Goal: Task Accomplishment & Management: Manage account settings

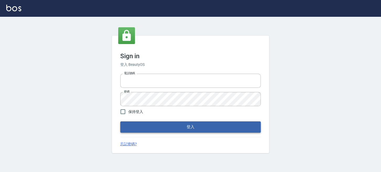
type input "0289832082"
click at [156, 125] on button "登入" at bounding box center [190, 126] width 140 height 11
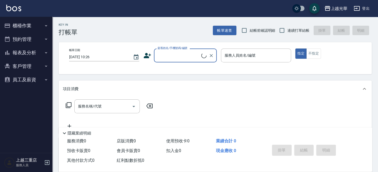
click at [22, 26] on button "櫃檯作業" at bounding box center [26, 26] width 48 height 14
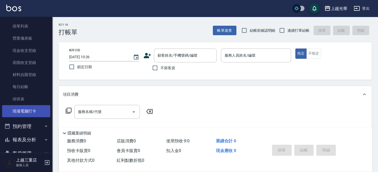
scroll to position [61, 0]
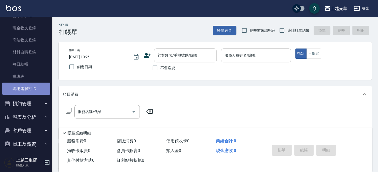
click at [26, 90] on link "現場電腦打卡" at bounding box center [26, 89] width 48 height 12
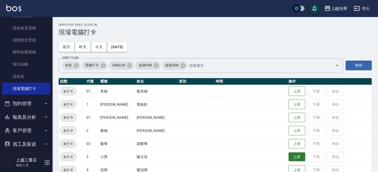
click at [289, 155] on button "上班" at bounding box center [297, 156] width 17 height 9
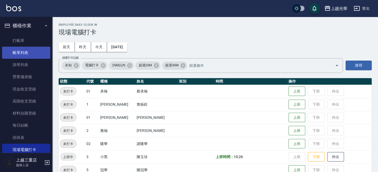
click at [26, 48] on link "帳單列表" at bounding box center [26, 53] width 48 height 12
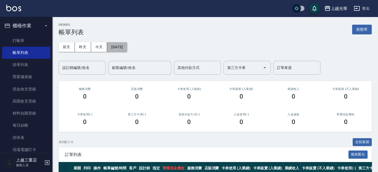
click at [113, 45] on button "[DATE]" at bounding box center [117, 47] width 20 height 10
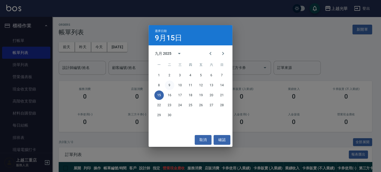
click at [170, 83] on button "9" at bounding box center [169, 84] width 9 height 9
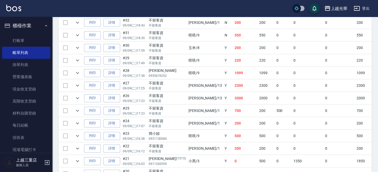
scroll to position [245, 0]
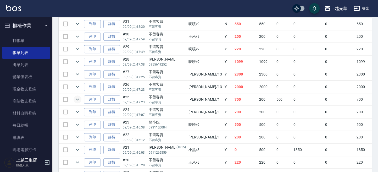
click at [80, 99] on icon "expand row" at bounding box center [77, 99] width 6 height 6
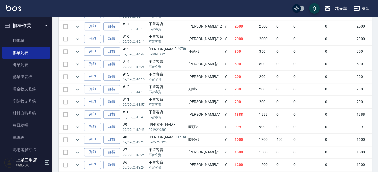
scroll to position [454, 0]
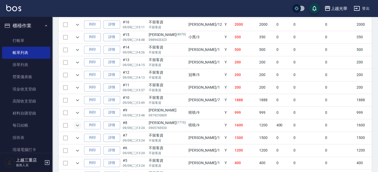
click at [78, 122] on icon "expand row" at bounding box center [77, 125] width 6 height 6
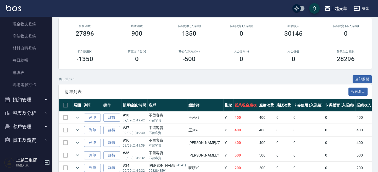
scroll to position [0, 0]
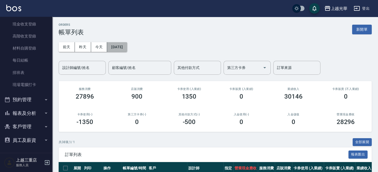
click at [117, 47] on button "[DATE]" at bounding box center [117, 47] width 20 height 10
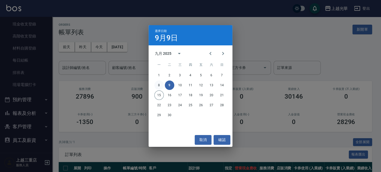
click at [160, 85] on button "8" at bounding box center [158, 84] width 9 height 9
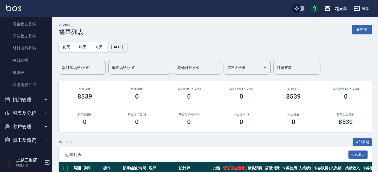
click at [112, 43] on button "[DATE]" at bounding box center [117, 47] width 20 height 10
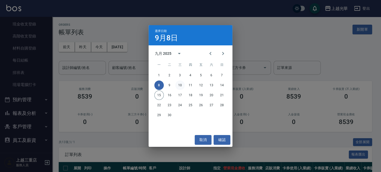
click at [179, 83] on button "10" at bounding box center [179, 84] width 9 height 9
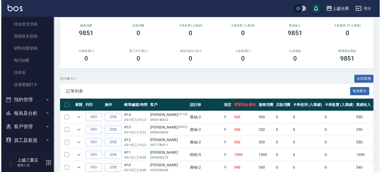
scroll to position [28, 0]
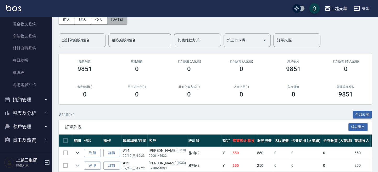
click at [113, 19] on button "[DATE]" at bounding box center [117, 20] width 20 height 10
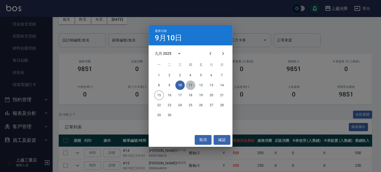
click at [192, 84] on button "11" at bounding box center [190, 84] width 9 height 9
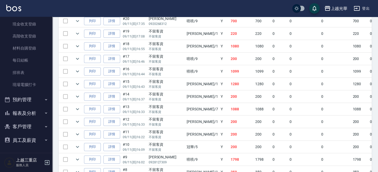
scroll to position [327, 0]
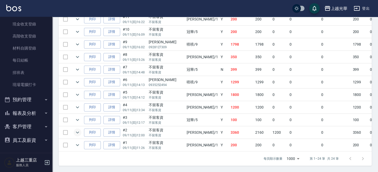
click at [80, 128] on button "expand row" at bounding box center [78, 132] width 8 height 8
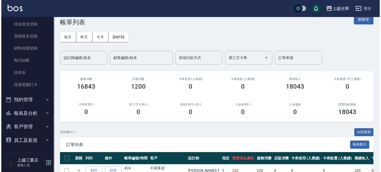
scroll to position [0, 0]
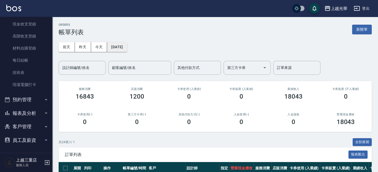
click at [124, 46] on button "[DATE]" at bounding box center [117, 47] width 20 height 10
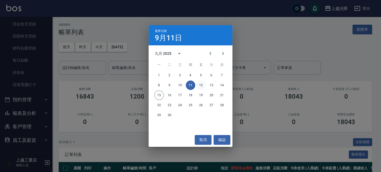
click at [201, 86] on button "12" at bounding box center [200, 84] width 9 height 9
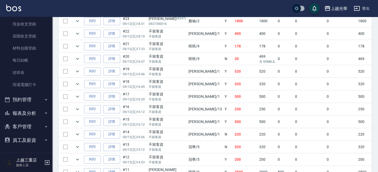
scroll to position [279, 0]
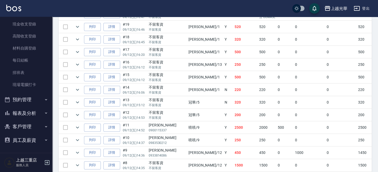
click at [81, 124] on td at bounding box center [77, 127] width 10 height 12
click at [80, 124] on icon "expand row" at bounding box center [77, 127] width 6 height 6
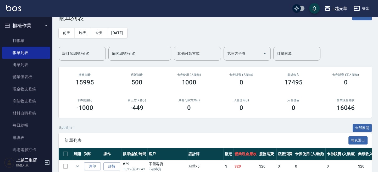
scroll to position [0, 0]
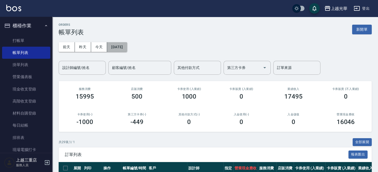
click at [121, 45] on button "[DATE]" at bounding box center [117, 47] width 20 height 10
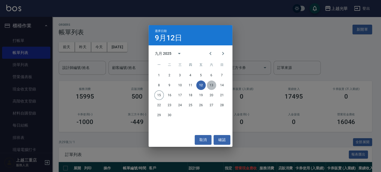
click at [211, 84] on button "13" at bounding box center [211, 84] width 9 height 9
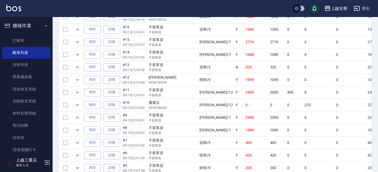
scroll to position [524, 0]
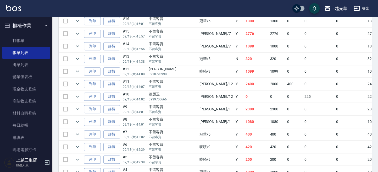
click at [82, 79] on td at bounding box center [77, 84] width 10 height 12
click at [81, 79] on td at bounding box center [77, 84] width 10 height 12
click at [79, 82] on icon "expand row" at bounding box center [77, 84] width 6 height 6
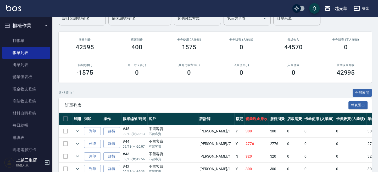
scroll to position [0, 0]
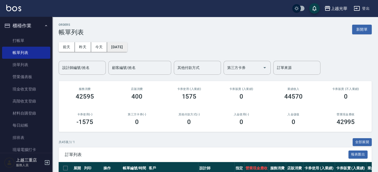
click at [124, 50] on button "[DATE]" at bounding box center [117, 47] width 20 height 10
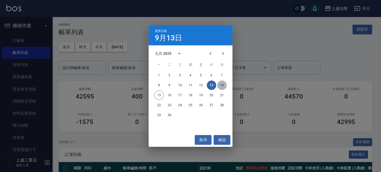
click at [220, 85] on button "14" at bounding box center [221, 84] width 9 height 9
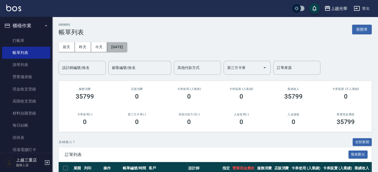
click at [123, 48] on button "[DATE]" at bounding box center [117, 47] width 20 height 10
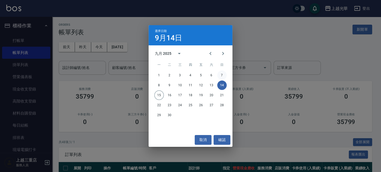
click at [221, 74] on button "7" at bounding box center [221, 75] width 9 height 9
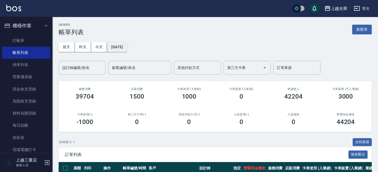
click at [127, 48] on button "[DATE]" at bounding box center [117, 47] width 20 height 10
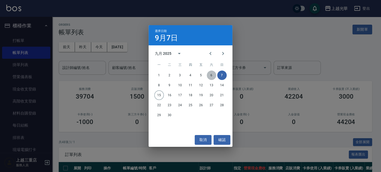
click at [210, 74] on button "6" at bounding box center [211, 75] width 9 height 9
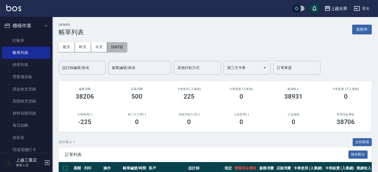
click at [127, 46] on button "[DATE]" at bounding box center [117, 47] width 20 height 10
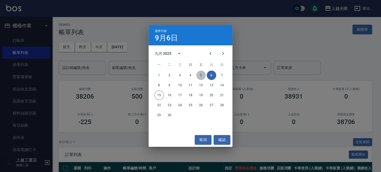
click at [199, 73] on button "5" at bounding box center [200, 75] width 9 height 9
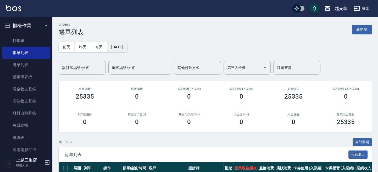
click at [127, 46] on button "[DATE]" at bounding box center [117, 47] width 20 height 10
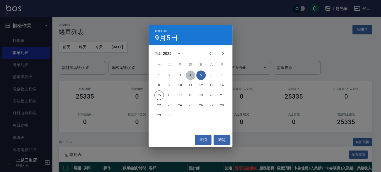
click at [190, 73] on button "4" at bounding box center [190, 75] width 9 height 9
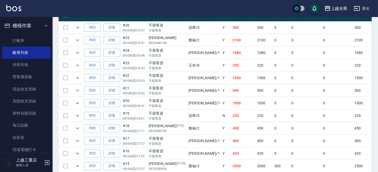
scroll to position [210, 0]
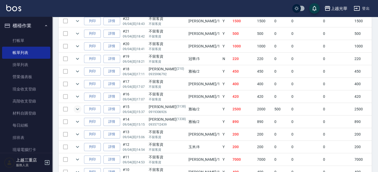
click at [80, 106] on icon "expand row" at bounding box center [77, 109] width 6 height 6
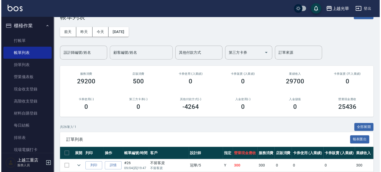
scroll to position [0, 0]
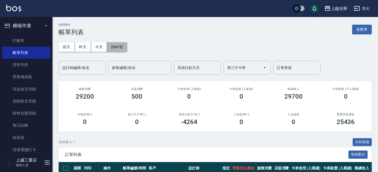
click at [127, 48] on button "[DATE]" at bounding box center [117, 47] width 20 height 10
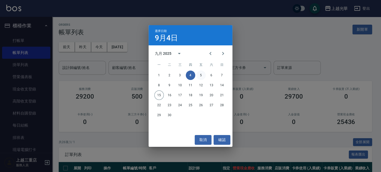
click at [202, 74] on button "5" at bounding box center [200, 75] width 9 height 9
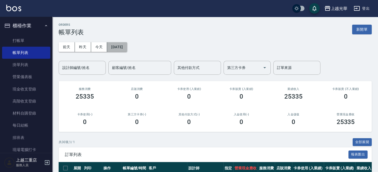
click at [127, 50] on button "[DATE]" at bounding box center [117, 47] width 20 height 10
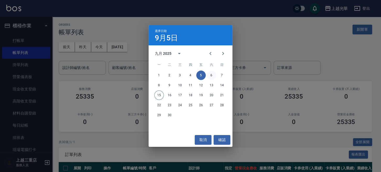
click at [213, 75] on button "6" at bounding box center [211, 75] width 9 height 9
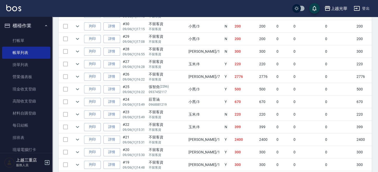
scroll to position [488, 0]
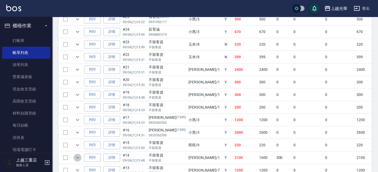
click at [77, 154] on icon "expand row" at bounding box center [77, 157] width 6 height 6
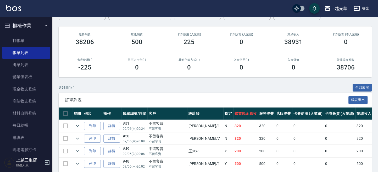
scroll to position [0, 0]
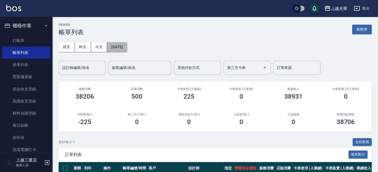
click at [127, 44] on button "[DATE]" at bounding box center [117, 47] width 20 height 10
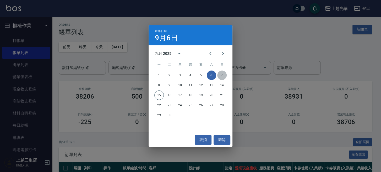
click at [221, 75] on button "7" at bounding box center [221, 75] width 9 height 9
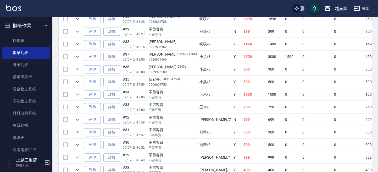
scroll to position [279, 0]
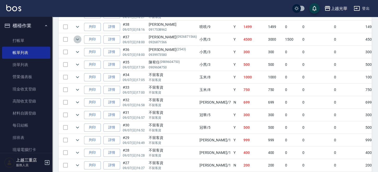
click at [77, 36] on icon "expand row" at bounding box center [77, 39] width 6 height 6
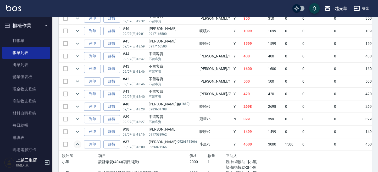
scroll to position [0, 0]
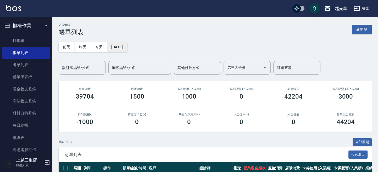
click at [127, 47] on button "[DATE]" at bounding box center [117, 47] width 20 height 10
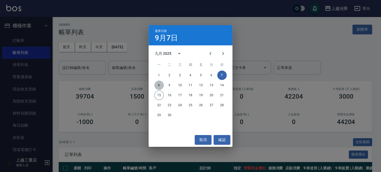
click at [156, 84] on button "8" at bounding box center [158, 84] width 9 height 9
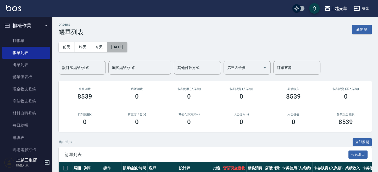
click at [118, 43] on button "[DATE]" at bounding box center [117, 47] width 20 height 10
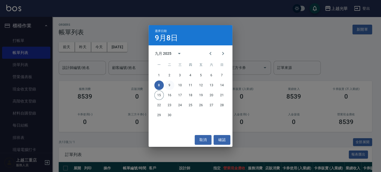
click at [172, 86] on button "9" at bounding box center [169, 84] width 9 height 9
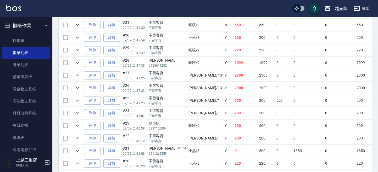
scroll to position [245, 0]
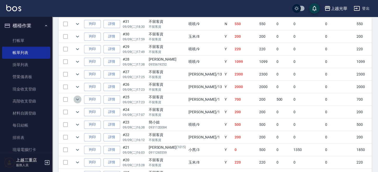
click at [80, 97] on icon "expand row" at bounding box center [77, 99] width 6 height 6
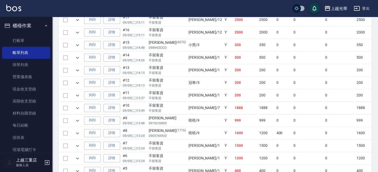
scroll to position [488, 0]
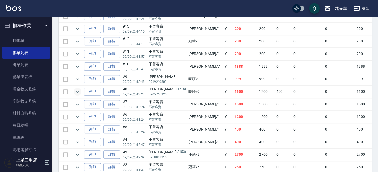
click at [76, 89] on icon "expand row" at bounding box center [77, 92] width 6 height 6
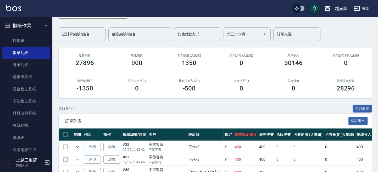
scroll to position [0, 0]
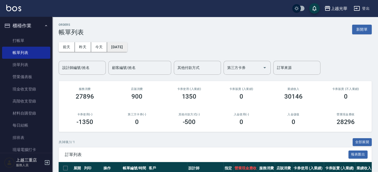
click at [123, 48] on button "[DATE]" at bounding box center [117, 47] width 20 height 10
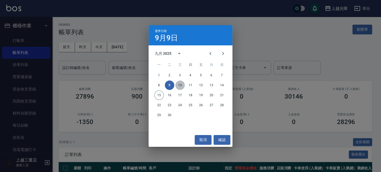
click at [178, 88] on button "10" at bounding box center [179, 84] width 9 height 9
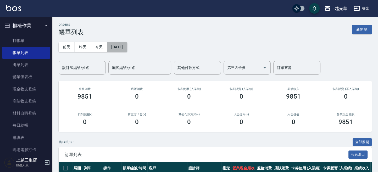
drag, startPoint x: 122, startPoint y: 48, endPoint x: 126, endPoint y: 48, distance: 3.7
click at [126, 48] on button "[DATE]" at bounding box center [117, 47] width 20 height 10
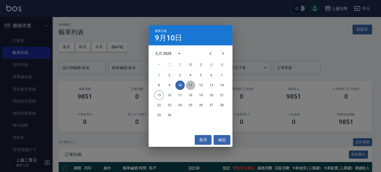
click at [192, 83] on button "11" at bounding box center [190, 84] width 9 height 9
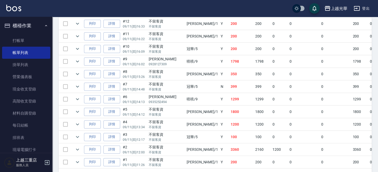
scroll to position [327, 0]
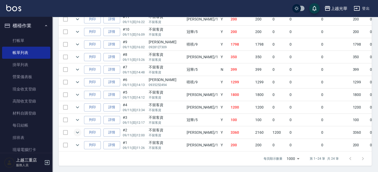
click at [80, 129] on icon "expand row" at bounding box center [77, 132] width 6 height 6
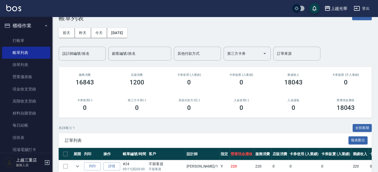
scroll to position [0, 0]
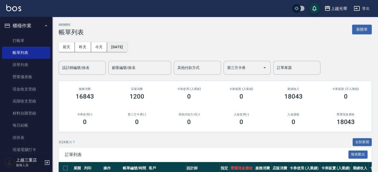
click at [127, 49] on button "[DATE]" at bounding box center [117, 47] width 20 height 10
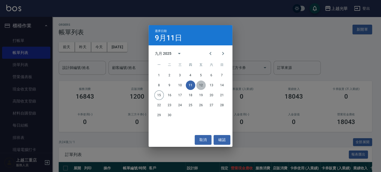
click at [200, 85] on button "12" at bounding box center [200, 84] width 9 height 9
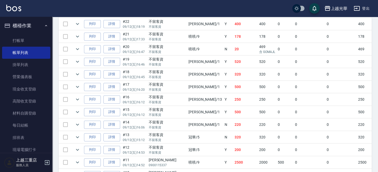
scroll to position [315, 0]
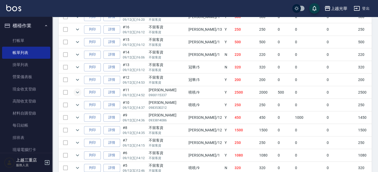
click at [79, 90] on icon "expand row" at bounding box center [77, 92] width 6 height 6
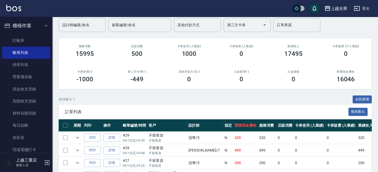
scroll to position [0, 0]
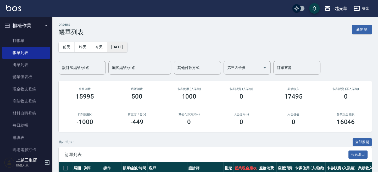
click at [127, 51] on button "[DATE]" at bounding box center [117, 47] width 20 height 10
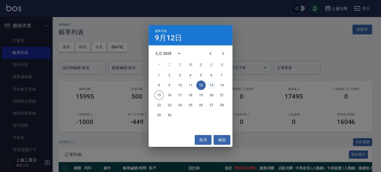
click at [212, 84] on button "13" at bounding box center [211, 84] width 9 height 9
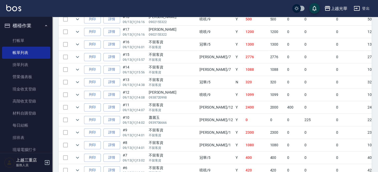
scroll to position [495, 0]
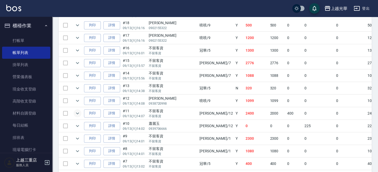
click at [80, 110] on icon "expand row" at bounding box center [77, 113] width 6 height 6
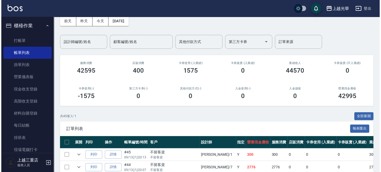
scroll to position [0, 0]
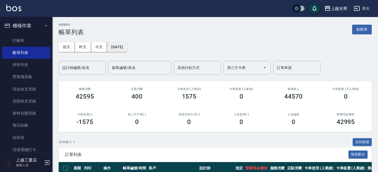
click at [122, 48] on button "[DATE]" at bounding box center [117, 47] width 20 height 10
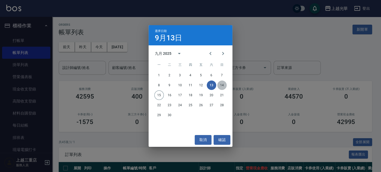
click at [220, 85] on button "14" at bounding box center [221, 84] width 9 height 9
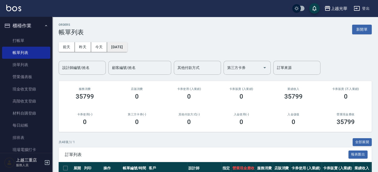
click at [124, 50] on button "[DATE]" at bounding box center [117, 47] width 20 height 10
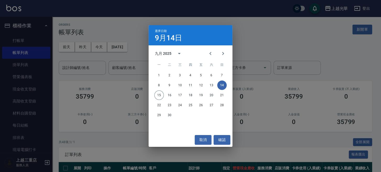
drag, startPoint x: 295, startPoint y: 41, endPoint x: 291, endPoint y: 41, distance: 3.9
click at [295, 40] on div "選擇日期 [DATE] 九月 2025 一 二 三 四 五 六 日 1 2 3 4 5 6 7 8 9 10 11 12 13 14 15 16 17 18 …" at bounding box center [190, 86] width 381 height 172
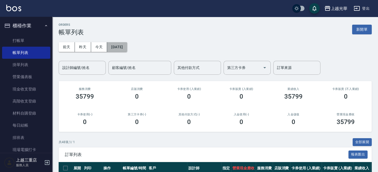
click at [118, 46] on button "[DATE]" at bounding box center [117, 47] width 20 height 10
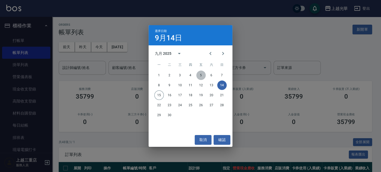
click at [200, 74] on button "5" at bounding box center [200, 75] width 9 height 9
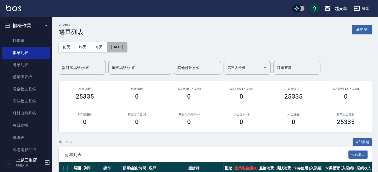
click at [125, 51] on button "[DATE]" at bounding box center [117, 47] width 20 height 10
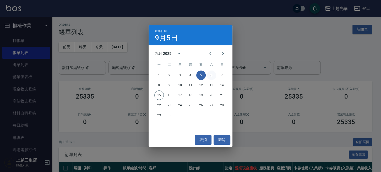
click at [210, 74] on button "6" at bounding box center [211, 75] width 9 height 9
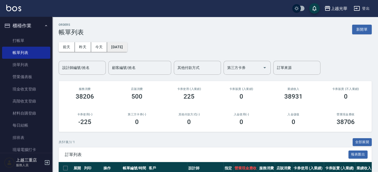
click at [126, 50] on button "[DATE]" at bounding box center [117, 47] width 20 height 10
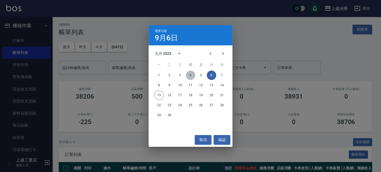
click at [192, 73] on button "4" at bounding box center [190, 75] width 9 height 9
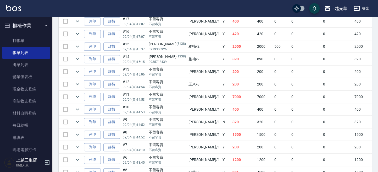
scroll to position [245, 0]
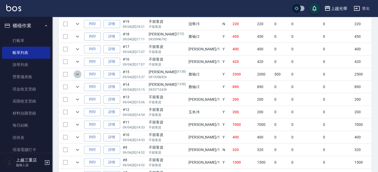
click at [74, 73] on icon "expand row" at bounding box center [77, 74] width 6 height 6
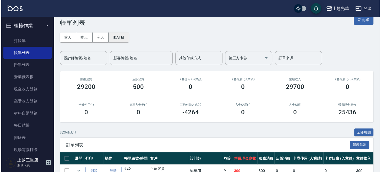
scroll to position [0, 0]
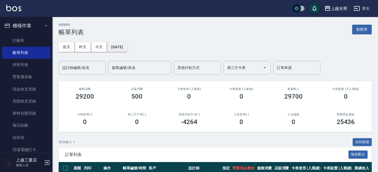
click at [122, 46] on button "[DATE]" at bounding box center [117, 47] width 20 height 10
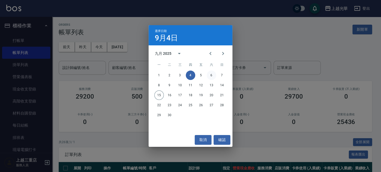
click at [210, 74] on button "6" at bounding box center [211, 75] width 9 height 9
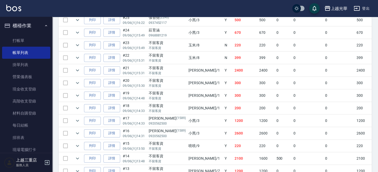
scroll to position [524, 0]
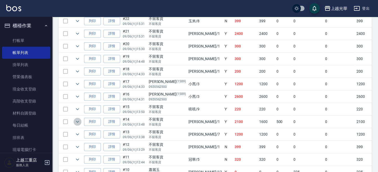
click at [80, 118] on icon "expand row" at bounding box center [77, 121] width 6 height 6
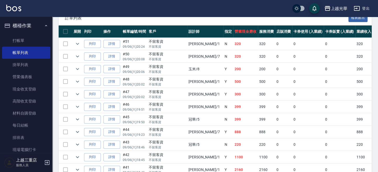
scroll to position [0, 0]
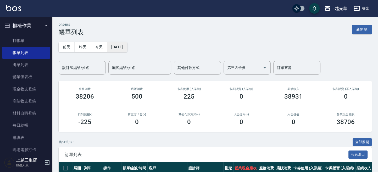
click at [120, 44] on button "[DATE]" at bounding box center [117, 47] width 20 height 10
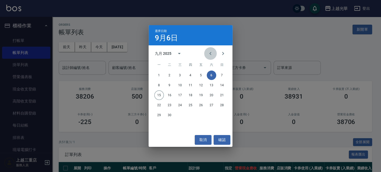
click at [212, 57] on icon "Previous month" at bounding box center [210, 53] width 6 height 6
click at [190, 116] on button "28" at bounding box center [190, 114] width 9 height 9
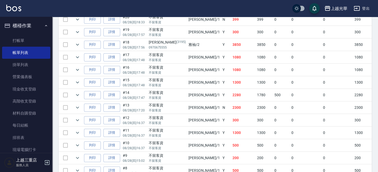
scroll to position [315, 0]
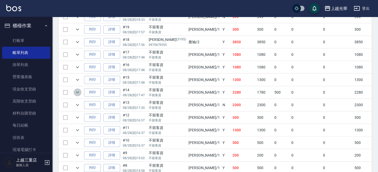
click at [76, 91] on icon "expand row" at bounding box center [77, 92] width 6 height 6
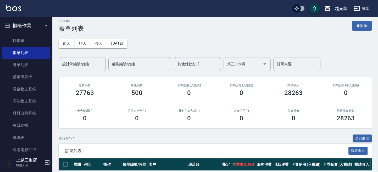
scroll to position [0, 0]
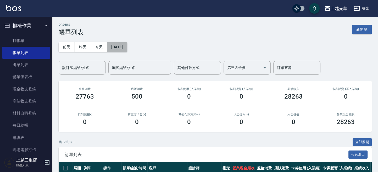
click at [127, 46] on button "[DATE]" at bounding box center [117, 47] width 20 height 10
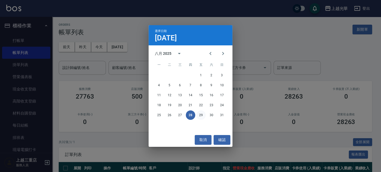
click at [201, 117] on button "29" at bounding box center [200, 114] width 9 height 9
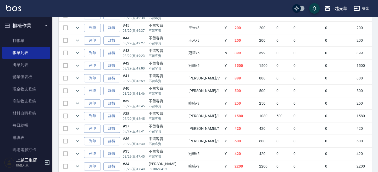
scroll to position [210, 0]
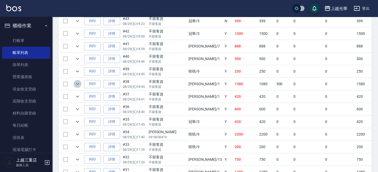
click at [78, 84] on icon "expand row" at bounding box center [77, 84] width 6 height 6
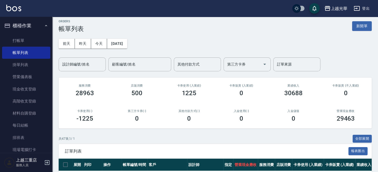
scroll to position [0, 0]
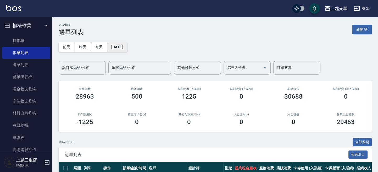
click at [111, 50] on button "[DATE]" at bounding box center [117, 47] width 20 height 10
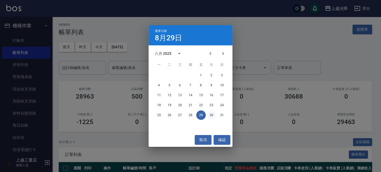
click at [209, 112] on button "30" at bounding box center [211, 114] width 9 height 9
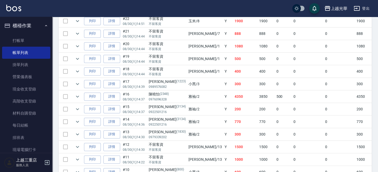
scroll to position [523, 0]
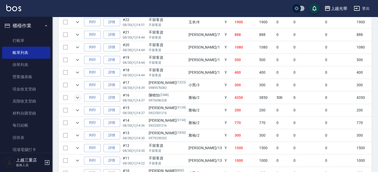
click at [80, 93] on td at bounding box center [77, 97] width 10 height 12
click at [80, 94] on icon "expand row" at bounding box center [77, 97] width 6 height 6
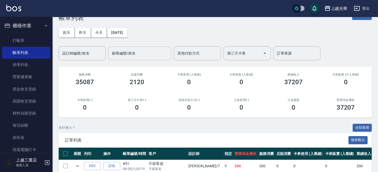
scroll to position [0, 0]
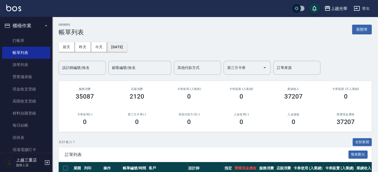
click at [127, 46] on button "[DATE]" at bounding box center [117, 47] width 20 height 10
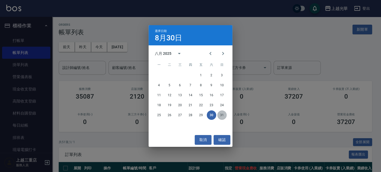
click at [224, 116] on button "31" at bounding box center [221, 114] width 9 height 9
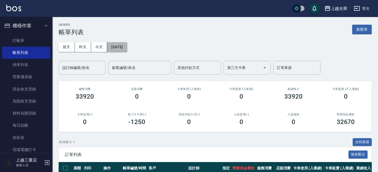
click at [123, 50] on button "[DATE]" at bounding box center [117, 47] width 20 height 10
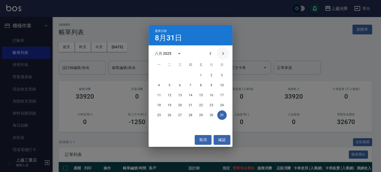
click at [226, 52] on icon "Next month" at bounding box center [223, 53] width 6 height 6
click at [28, 126] on div "選擇日期 [DATE] 九月 2025 一 二 三 四 五 六 日 1 2 3 4 5 6 7 8 9 10 11 12 13 14 15 16 17 18 …" at bounding box center [190, 86] width 381 height 172
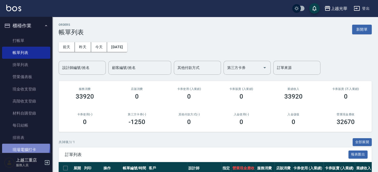
click at [24, 146] on link "現場電腦打卡" at bounding box center [26, 150] width 48 height 12
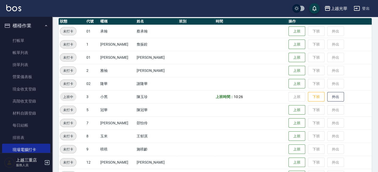
scroll to position [70, 0]
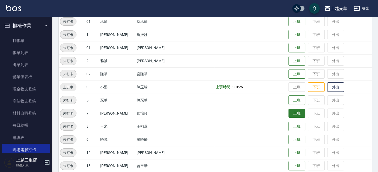
click at [289, 111] on button "上班" at bounding box center [297, 113] width 17 height 9
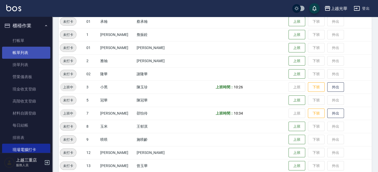
click at [24, 54] on link "帳單列表" at bounding box center [26, 53] width 48 height 12
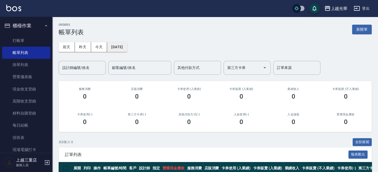
click at [114, 46] on button "[DATE]" at bounding box center [117, 47] width 20 height 10
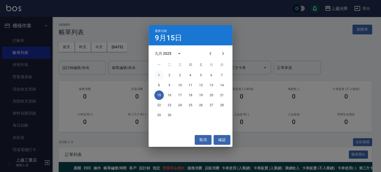
click at [160, 73] on button "1" at bounding box center [158, 75] width 9 height 9
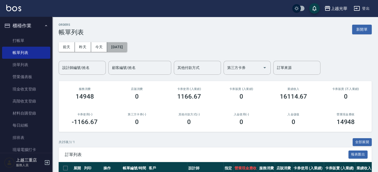
click at [127, 49] on button "[DATE]" at bounding box center [117, 47] width 20 height 10
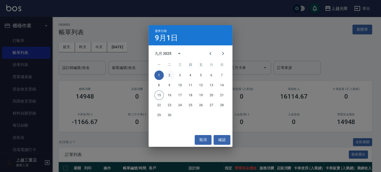
click at [171, 75] on button "2" at bounding box center [169, 75] width 9 height 9
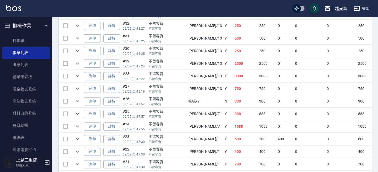
scroll to position [245, 0]
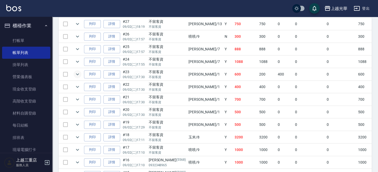
click at [79, 74] on icon "expand row" at bounding box center [77, 74] width 6 height 6
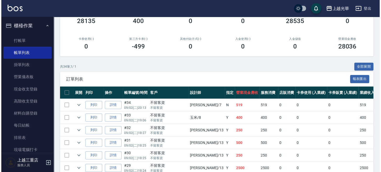
scroll to position [0, 0]
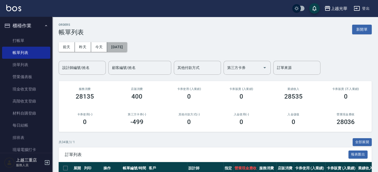
click at [125, 48] on button "[DATE]" at bounding box center [117, 47] width 20 height 10
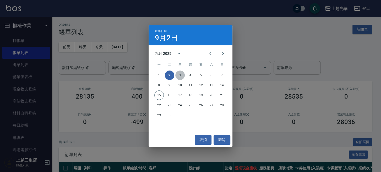
click at [183, 72] on button "3" at bounding box center [179, 75] width 9 height 9
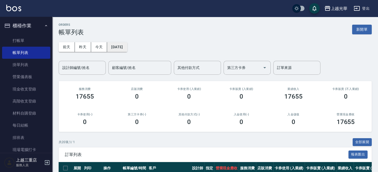
click at [127, 45] on button "[DATE]" at bounding box center [117, 47] width 20 height 10
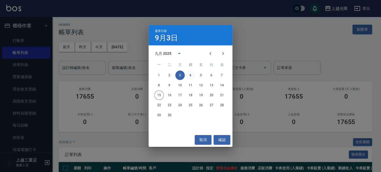
click at [190, 74] on button "4" at bounding box center [190, 75] width 9 height 9
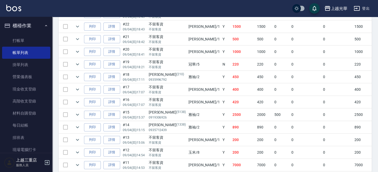
scroll to position [245, 0]
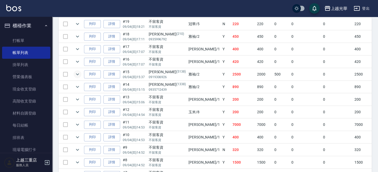
click at [79, 72] on icon "expand row" at bounding box center [77, 74] width 6 height 6
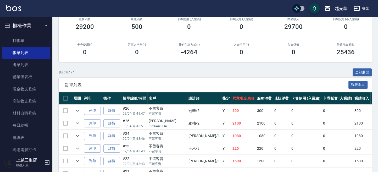
scroll to position [0, 0]
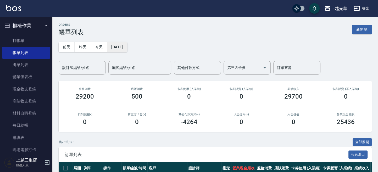
click at [127, 42] on button "[DATE]" at bounding box center [117, 47] width 20 height 10
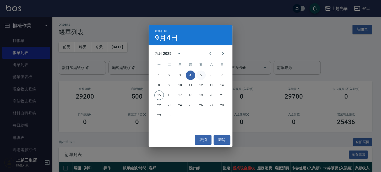
click at [202, 73] on button "5" at bounding box center [200, 75] width 9 height 9
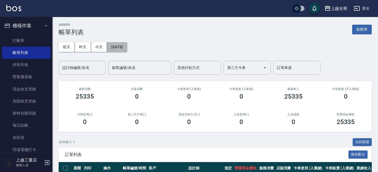
click at [127, 49] on button "[DATE]" at bounding box center [117, 47] width 20 height 10
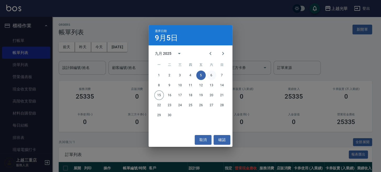
click at [211, 77] on button "6" at bounding box center [211, 75] width 9 height 9
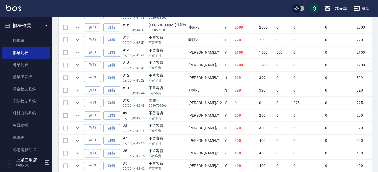
scroll to position [558, 0]
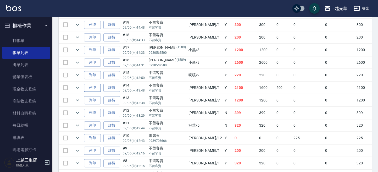
drag, startPoint x: 78, startPoint y: 83, endPoint x: 85, endPoint y: 84, distance: 7.9
click at [78, 87] on icon "expand row" at bounding box center [77, 88] width 3 height 2
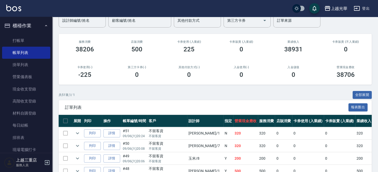
scroll to position [0, 0]
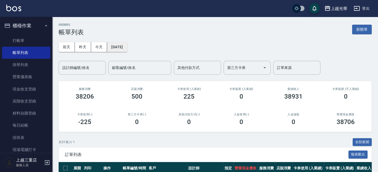
click at [127, 49] on button "[DATE]" at bounding box center [117, 47] width 20 height 10
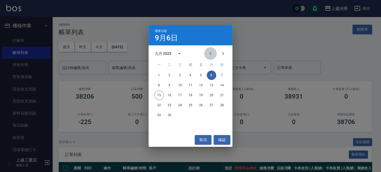
click at [207, 54] on icon "Previous month" at bounding box center [210, 53] width 6 height 6
click at [191, 115] on button "28" at bounding box center [190, 114] width 9 height 9
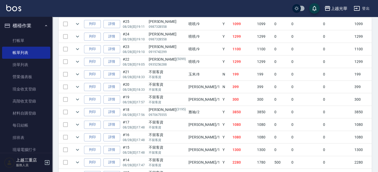
scroll to position [349, 0]
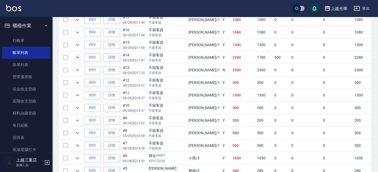
click at [77, 54] on icon "expand row" at bounding box center [77, 57] width 6 height 6
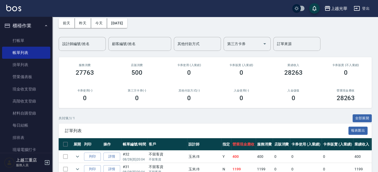
scroll to position [0, 0]
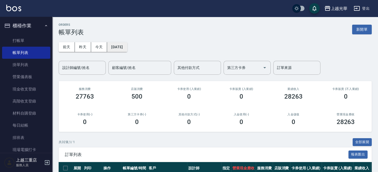
click at [116, 45] on button "[DATE]" at bounding box center [117, 47] width 20 height 10
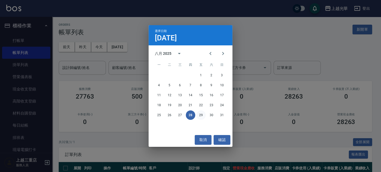
click at [200, 113] on button "29" at bounding box center [200, 114] width 9 height 9
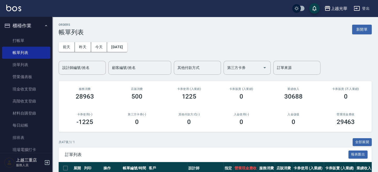
scroll to position [140, 0]
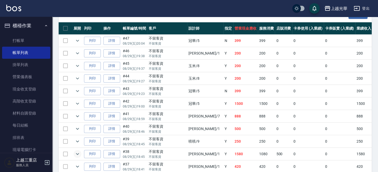
click at [77, 152] on icon "expand row" at bounding box center [77, 154] width 6 height 6
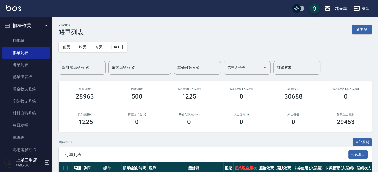
scroll to position [0, 0]
click at [120, 46] on button "[DATE]" at bounding box center [117, 47] width 20 height 10
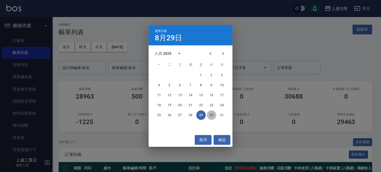
click at [212, 114] on button "30" at bounding box center [211, 114] width 9 height 9
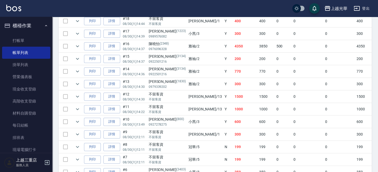
scroll to position [594, 0]
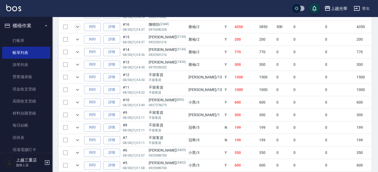
click at [78, 24] on icon "expand row" at bounding box center [77, 27] width 6 height 6
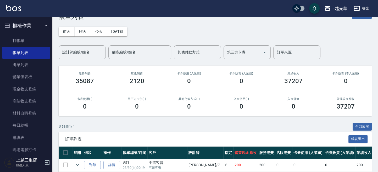
scroll to position [0, 0]
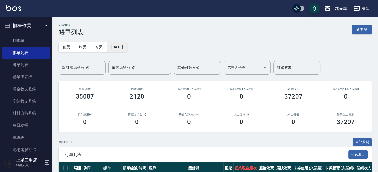
click at [127, 46] on button "[DATE]" at bounding box center [117, 47] width 20 height 10
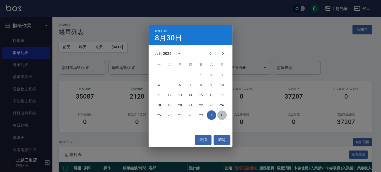
click at [221, 112] on button "31" at bounding box center [221, 114] width 9 height 9
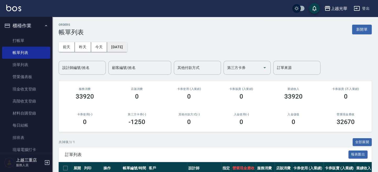
click at [127, 45] on button "[DATE]" at bounding box center [117, 47] width 20 height 10
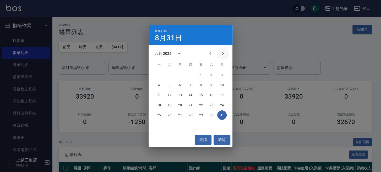
click at [221, 53] on icon "Next month" at bounding box center [223, 53] width 6 height 6
click at [160, 75] on button "1" at bounding box center [158, 75] width 9 height 9
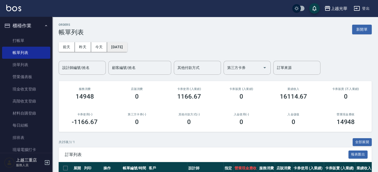
click at [127, 44] on button "[DATE]" at bounding box center [117, 47] width 20 height 10
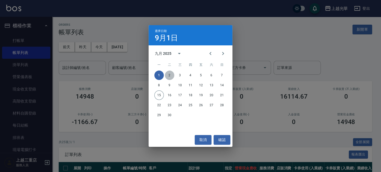
click at [171, 74] on button "2" at bounding box center [169, 75] width 9 height 9
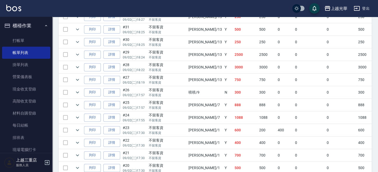
scroll to position [210, 0]
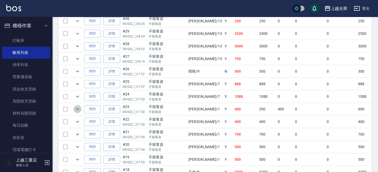
click at [80, 107] on icon "expand row" at bounding box center [77, 109] width 6 height 6
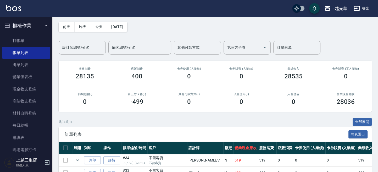
scroll to position [0, 0]
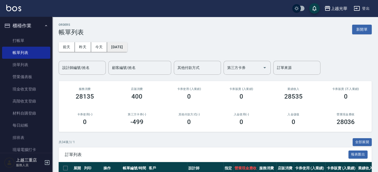
click at [117, 46] on button "[DATE]" at bounding box center [117, 47] width 20 height 10
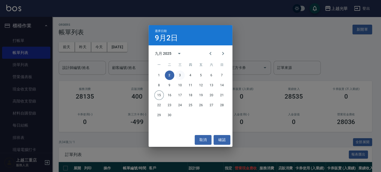
click at [178, 74] on button "3" at bounding box center [179, 75] width 9 height 9
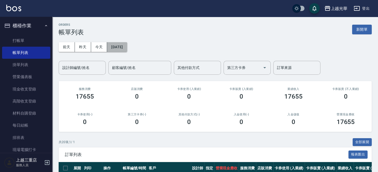
drag, startPoint x: 126, startPoint y: 44, endPoint x: 130, endPoint y: 45, distance: 4.3
click at [127, 45] on button "[DATE]" at bounding box center [117, 47] width 20 height 10
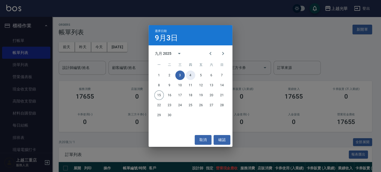
click at [188, 73] on button "4" at bounding box center [190, 75] width 9 height 9
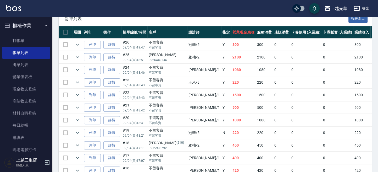
scroll to position [210, 0]
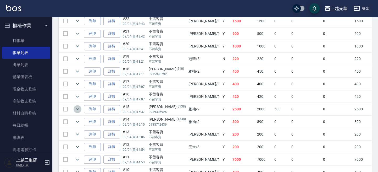
click at [80, 107] on icon "expand row" at bounding box center [77, 109] width 6 height 6
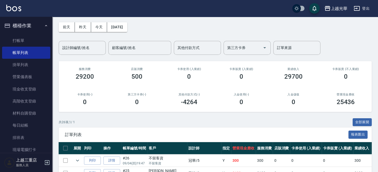
scroll to position [0, 0]
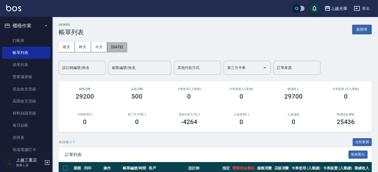
click at [117, 46] on button "[DATE]" at bounding box center [117, 47] width 20 height 10
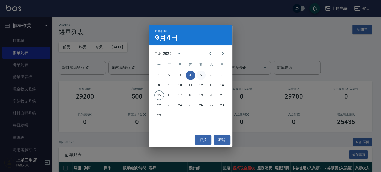
click at [199, 73] on button "5" at bounding box center [200, 75] width 9 height 9
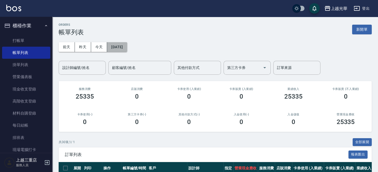
click at [127, 50] on button "[DATE]" at bounding box center [117, 47] width 20 height 10
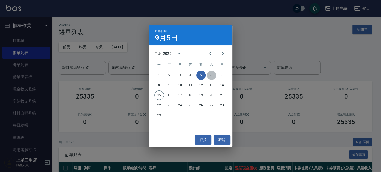
click at [211, 74] on button "6" at bounding box center [211, 75] width 9 height 9
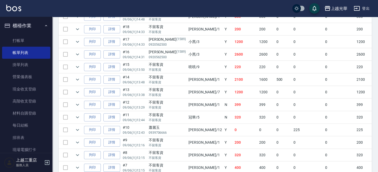
scroll to position [594, 0]
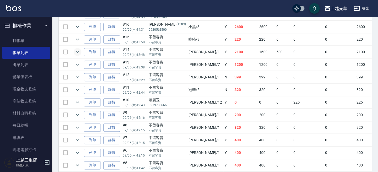
click at [79, 49] on icon "expand row" at bounding box center [77, 52] width 6 height 6
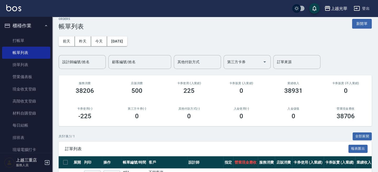
scroll to position [0, 0]
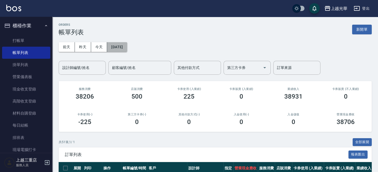
click at [127, 47] on button "[DATE]" at bounding box center [117, 47] width 20 height 10
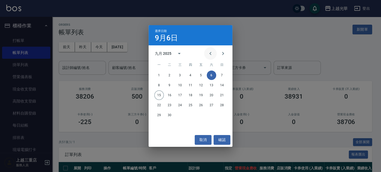
click at [212, 54] on icon "Previous month" at bounding box center [210, 53] width 6 height 6
click at [192, 114] on button "28" at bounding box center [190, 114] width 9 height 9
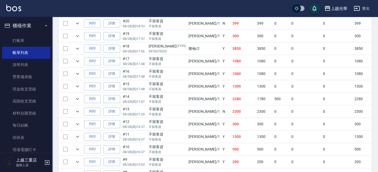
scroll to position [287, 0]
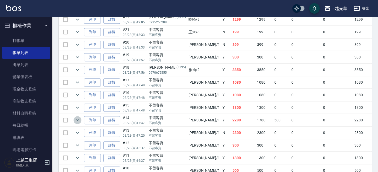
click at [80, 118] on icon "expand row" at bounding box center [77, 120] width 6 height 6
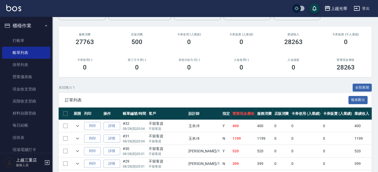
scroll to position [0, 0]
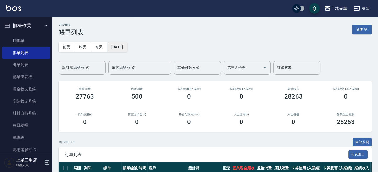
click at [125, 51] on button "[DATE]" at bounding box center [117, 47] width 20 height 10
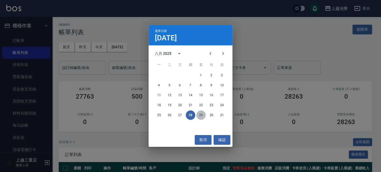
click at [201, 115] on button "29" at bounding box center [200, 114] width 9 height 9
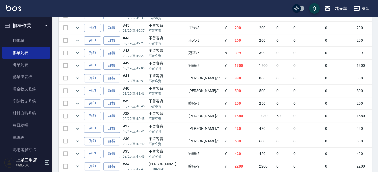
scroll to position [210, 0]
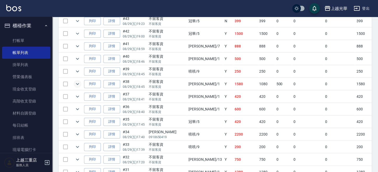
click at [78, 82] on icon "expand row" at bounding box center [77, 84] width 6 height 6
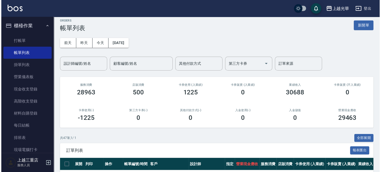
scroll to position [0, 0]
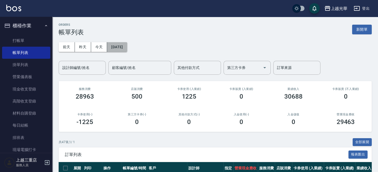
click at [116, 49] on button "[DATE]" at bounding box center [117, 47] width 20 height 10
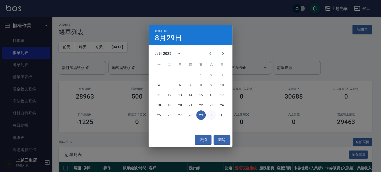
click at [209, 112] on button "30" at bounding box center [211, 114] width 9 height 9
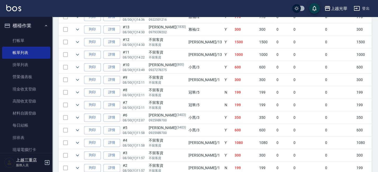
scroll to position [524, 0]
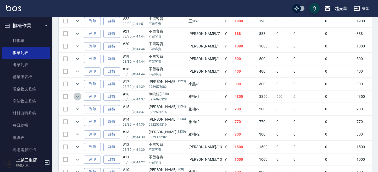
click at [77, 96] on icon "expand row" at bounding box center [77, 97] width 3 height 2
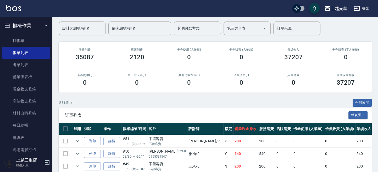
scroll to position [0, 0]
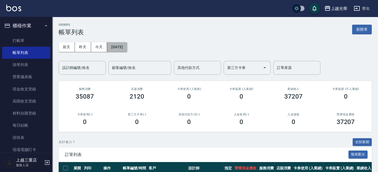
click at [115, 50] on button "[DATE]" at bounding box center [117, 47] width 20 height 10
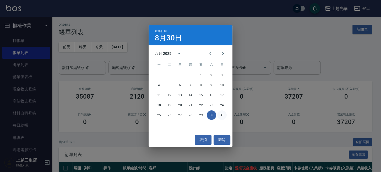
click at [218, 114] on button "31" at bounding box center [221, 114] width 9 height 9
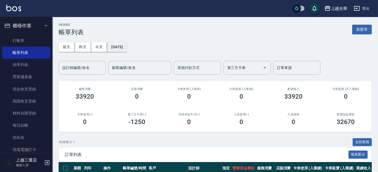
click at [127, 44] on button "[DATE]" at bounding box center [117, 47] width 20 height 10
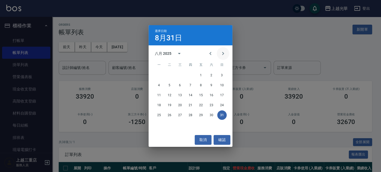
click at [219, 55] on button "Next month" at bounding box center [223, 53] width 13 height 13
click at [157, 73] on button "1" at bounding box center [158, 75] width 9 height 9
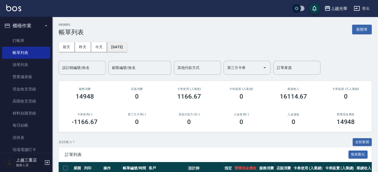
click at [127, 47] on button "[DATE]" at bounding box center [117, 47] width 20 height 10
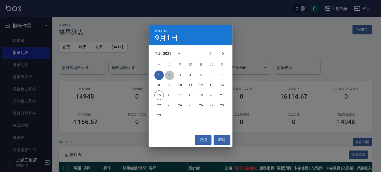
click at [171, 72] on button "2" at bounding box center [169, 75] width 9 height 9
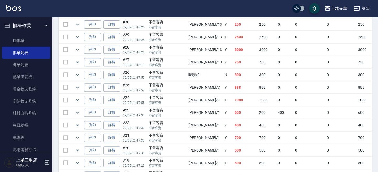
scroll to position [210, 0]
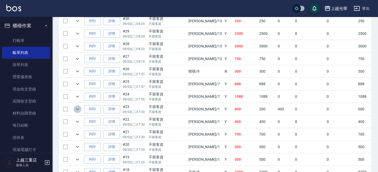
click at [81, 107] on button "expand row" at bounding box center [78, 109] width 8 height 8
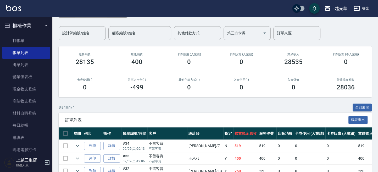
scroll to position [0, 0]
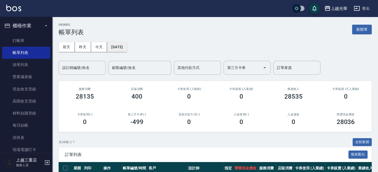
click at [124, 48] on button "[DATE]" at bounding box center [117, 47] width 20 height 10
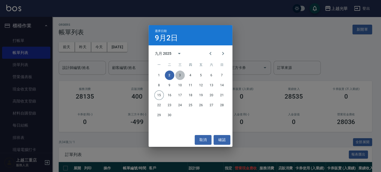
click at [180, 74] on button "3" at bounding box center [179, 75] width 9 height 9
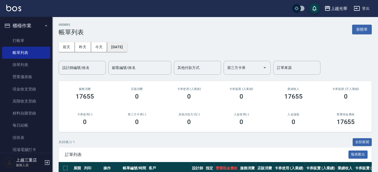
click at [127, 46] on button "[DATE]" at bounding box center [117, 47] width 20 height 10
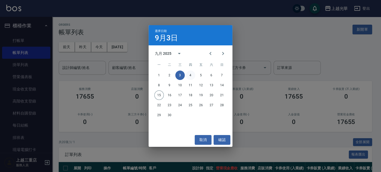
click at [192, 75] on button "4" at bounding box center [190, 75] width 9 height 9
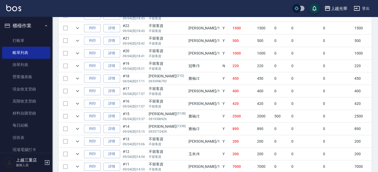
scroll to position [210, 0]
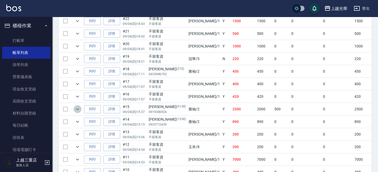
click at [81, 107] on button "expand row" at bounding box center [78, 109] width 8 height 8
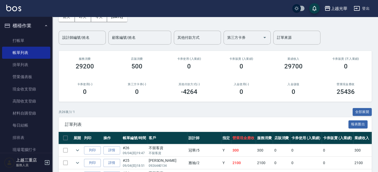
scroll to position [0, 0]
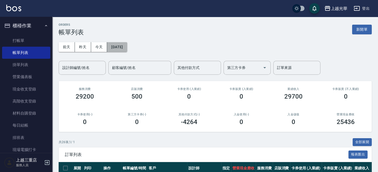
click at [127, 49] on button "[DATE]" at bounding box center [117, 47] width 20 height 10
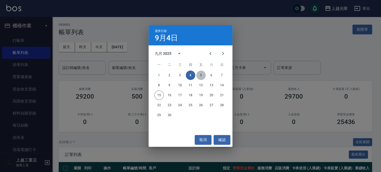
click at [199, 74] on button "5" at bounding box center [200, 75] width 9 height 9
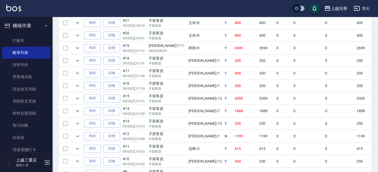
scroll to position [402, 0]
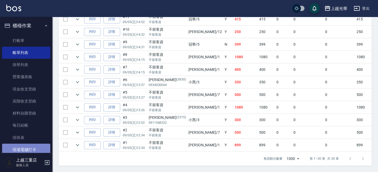
click at [28, 149] on link "現場電腦打卡" at bounding box center [26, 150] width 48 height 12
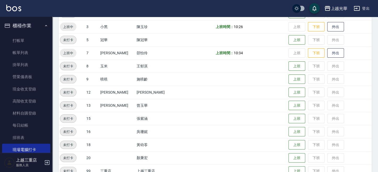
scroll to position [140, 0]
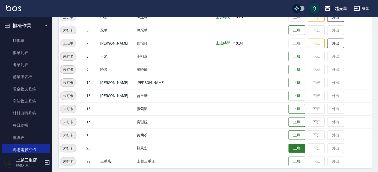
click at [293, 145] on button "上班" at bounding box center [297, 148] width 17 height 9
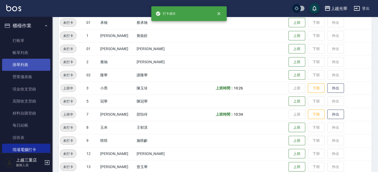
scroll to position [35, 0]
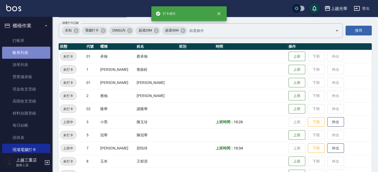
click at [30, 56] on link "帳單列表" at bounding box center [26, 53] width 48 height 12
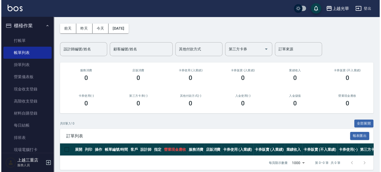
scroll to position [28, 0]
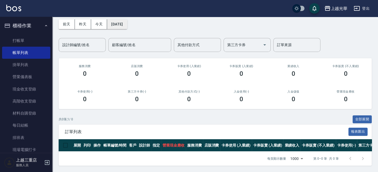
click at [112, 22] on button "[DATE]" at bounding box center [117, 24] width 20 height 10
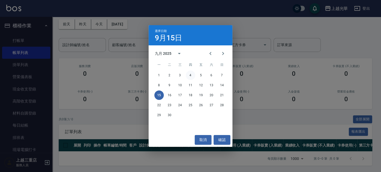
click at [194, 74] on button "4" at bounding box center [190, 75] width 9 height 9
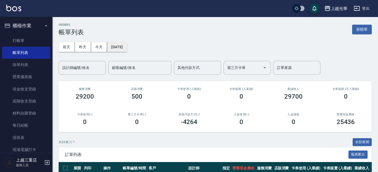
click at [126, 44] on button "[DATE]" at bounding box center [117, 47] width 20 height 10
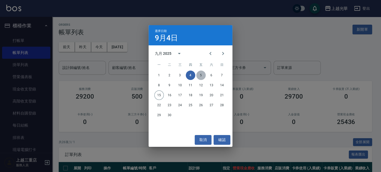
click at [201, 75] on button "5" at bounding box center [200, 75] width 9 height 9
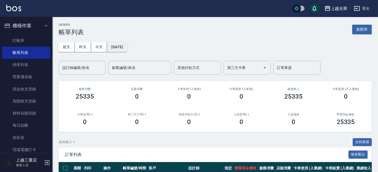
drag, startPoint x: 123, startPoint y: 48, endPoint x: 126, endPoint y: 48, distance: 3.2
click at [126, 48] on button "[DATE]" at bounding box center [117, 47] width 20 height 10
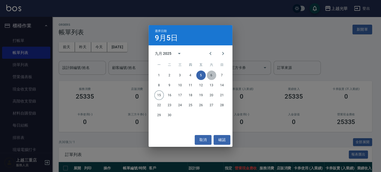
click at [214, 74] on button "6" at bounding box center [211, 75] width 9 height 9
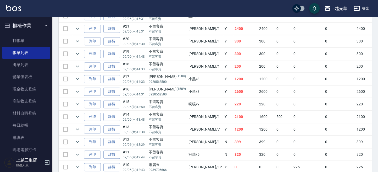
scroll to position [524, 0]
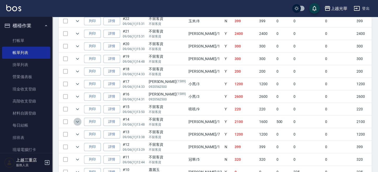
click at [77, 118] on icon "expand row" at bounding box center [77, 121] width 6 height 6
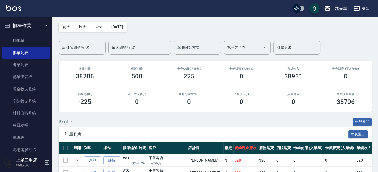
scroll to position [0, 0]
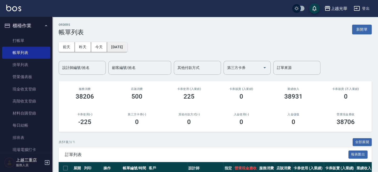
click at [127, 46] on button "[DATE]" at bounding box center [117, 47] width 20 height 10
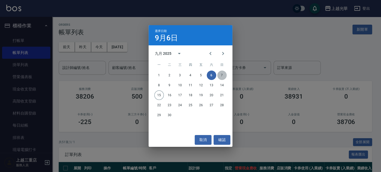
click at [222, 72] on button "7" at bounding box center [221, 75] width 9 height 9
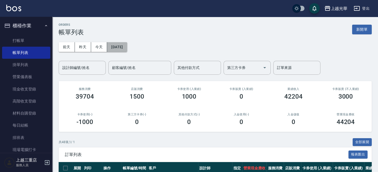
click at [122, 44] on button "[DATE]" at bounding box center [117, 47] width 20 height 10
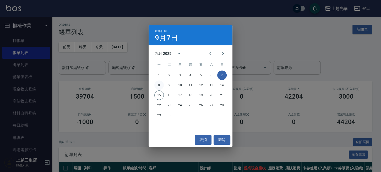
click at [160, 84] on button "8" at bounding box center [158, 84] width 9 height 9
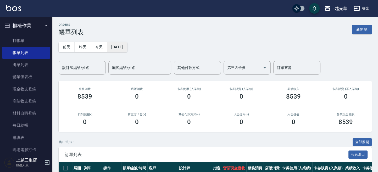
click at [123, 45] on button "[DATE]" at bounding box center [117, 47] width 20 height 10
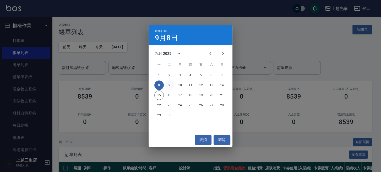
click at [167, 84] on button "9" at bounding box center [169, 84] width 9 height 9
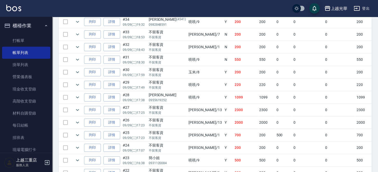
scroll to position [210, 0]
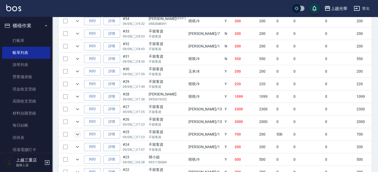
click at [78, 133] on icon "expand row" at bounding box center [77, 134] width 3 height 2
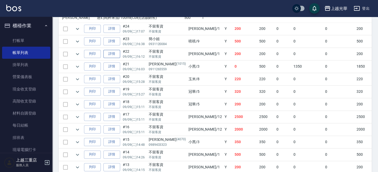
scroll to position [489, 0]
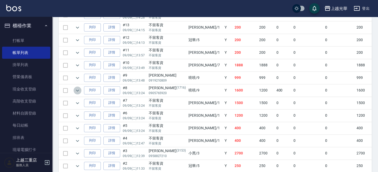
click at [78, 89] on icon "expand row" at bounding box center [77, 90] width 3 height 2
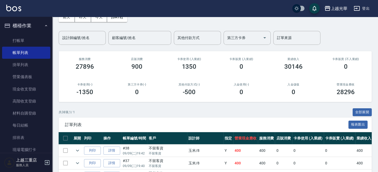
scroll to position [0, 0]
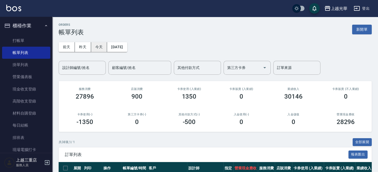
click at [105, 44] on button "今天" at bounding box center [99, 47] width 16 height 10
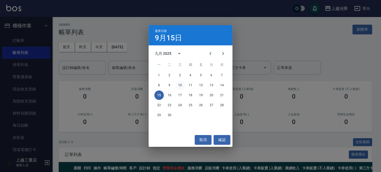
click at [182, 85] on button "10" at bounding box center [179, 84] width 9 height 9
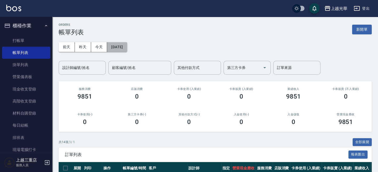
click at [127, 51] on button "[DATE]" at bounding box center [117, 47] width 20 height 10
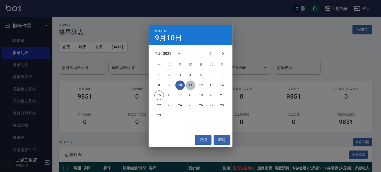
click at [187, 84] on button "11" at bounding box center [190, 84] width 9 height 9
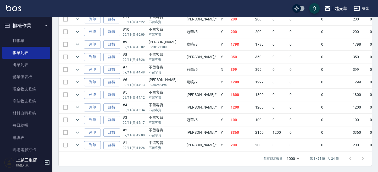
scroll to position [327, 0]
click at [81, 128] on button "expand row" at bounding box center [78, 132] width 8 height 8
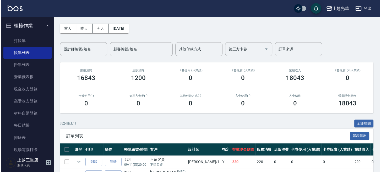
scroll to position [0, 0]
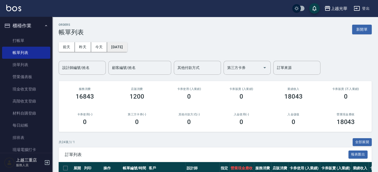
click at [127, 45] on button "[DATE]" at bounding box center [117, 47] width 20 height 10
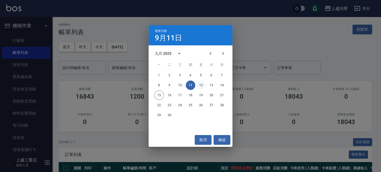
click at [200, 83] on button "12" at bounding box center [200, 84] width 9 height 9
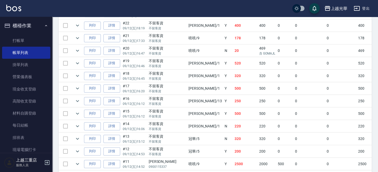
scroll to position [279, 0]
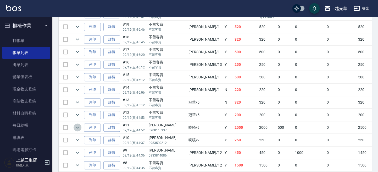
click at [77, 127] on icon "expand row" at bounding box center [77, 128] width 3 height 2
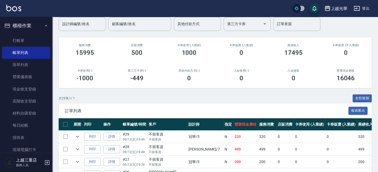
scroll to position [0, 0]
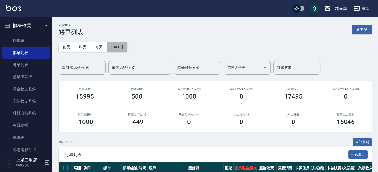
click at [118, 51] on button "[DATE]" at bounding box center [117, 47] width 20 height 10
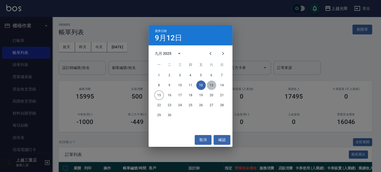
click at [212, 87] on button "13" at bounding box center [211, 84] width 9 height 9
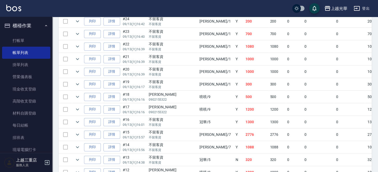
scroll to position [489, 0]
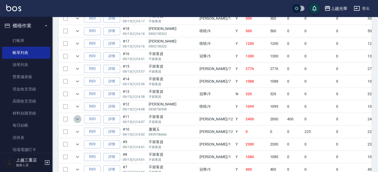
click at [77, 117] on icon "expand row" at bounding box center [77, 119] width 6 height 6
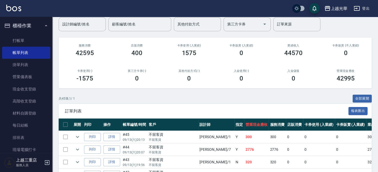
scroll to position [0, 0]
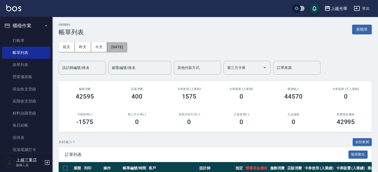
click at [121, 46] on button "[DATE]" at bounding box center [117, 47] width 20 height 10
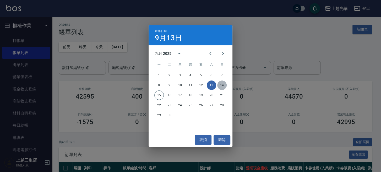
click at [223, 85] on button "14" at bounding box center [221, 84] width 9 height 9
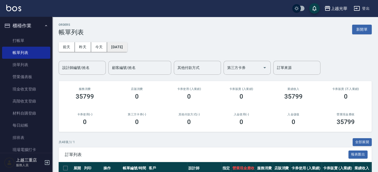
click at [112, 46] on button "[DATE]" at bounding box center [117, 47] width 20 height 10
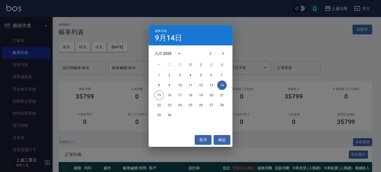
click at [303, 26] on div "選擇日期 [DATE] 九月 2025 一 二 三 四 五 六 日 1 2 3 4 5 6 7 8 9 10 11 12 13 14 15 16 17 18 …" at bounding box center [190, 86] width 381 height 172
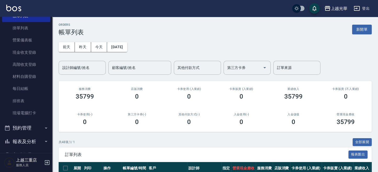
scroll to position [65, 0]
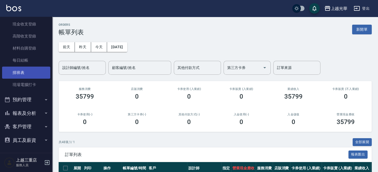
click at [36, 76] on link "排班表" at bounding box center [26, 73] width 48 height 12
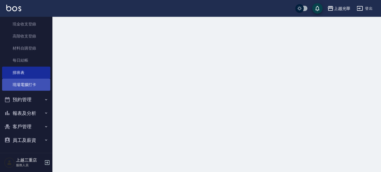
click at [36, 87] on link "現場電腦打卡" at bounding box center [26, 85] width 48 height 12
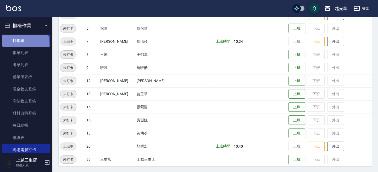
click at [16, 45] on link "打帳單" at bounding box center [26, 41] width 48 height 12
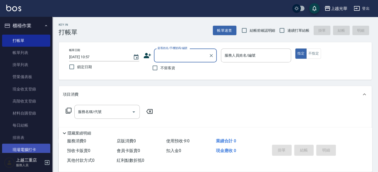
scroll to position [35, 0]
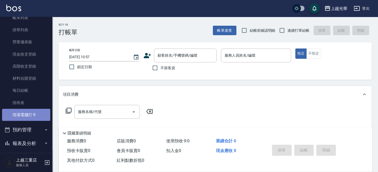
click at [37, 112] on link "現場電腦打卡" at bounding box center [26, 115] width 48 height 12
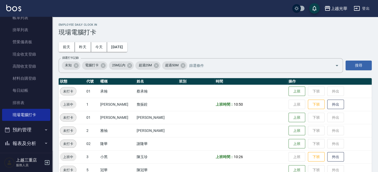
scroll to position [70, 0]
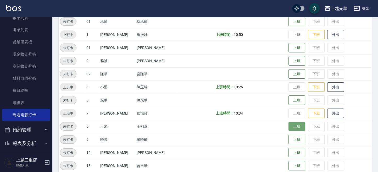
click at [289, 125] on button "上班" at bounding box center [297, 126] width 17 height 9
